Goal: Find specific page/section: Find specific page/section

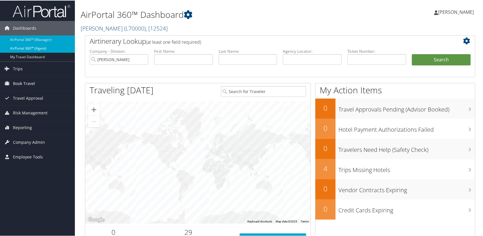
click at [29, 46] on link "AirPortal 360™ (Agent)" at bounding box center [37, 47] width 75 height 9
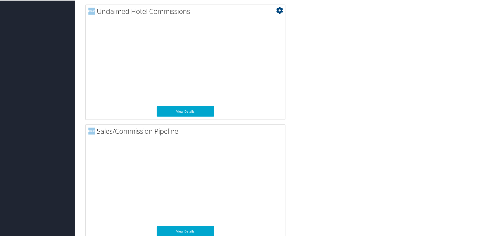
scroll to position [426, 0]
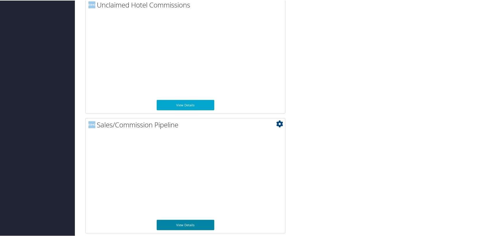
click at [180, 222] on link "View Details" at bounding box center [186, 224] width 58 height 10
